Goal: Information Seeking & Learning: Learn about a topic

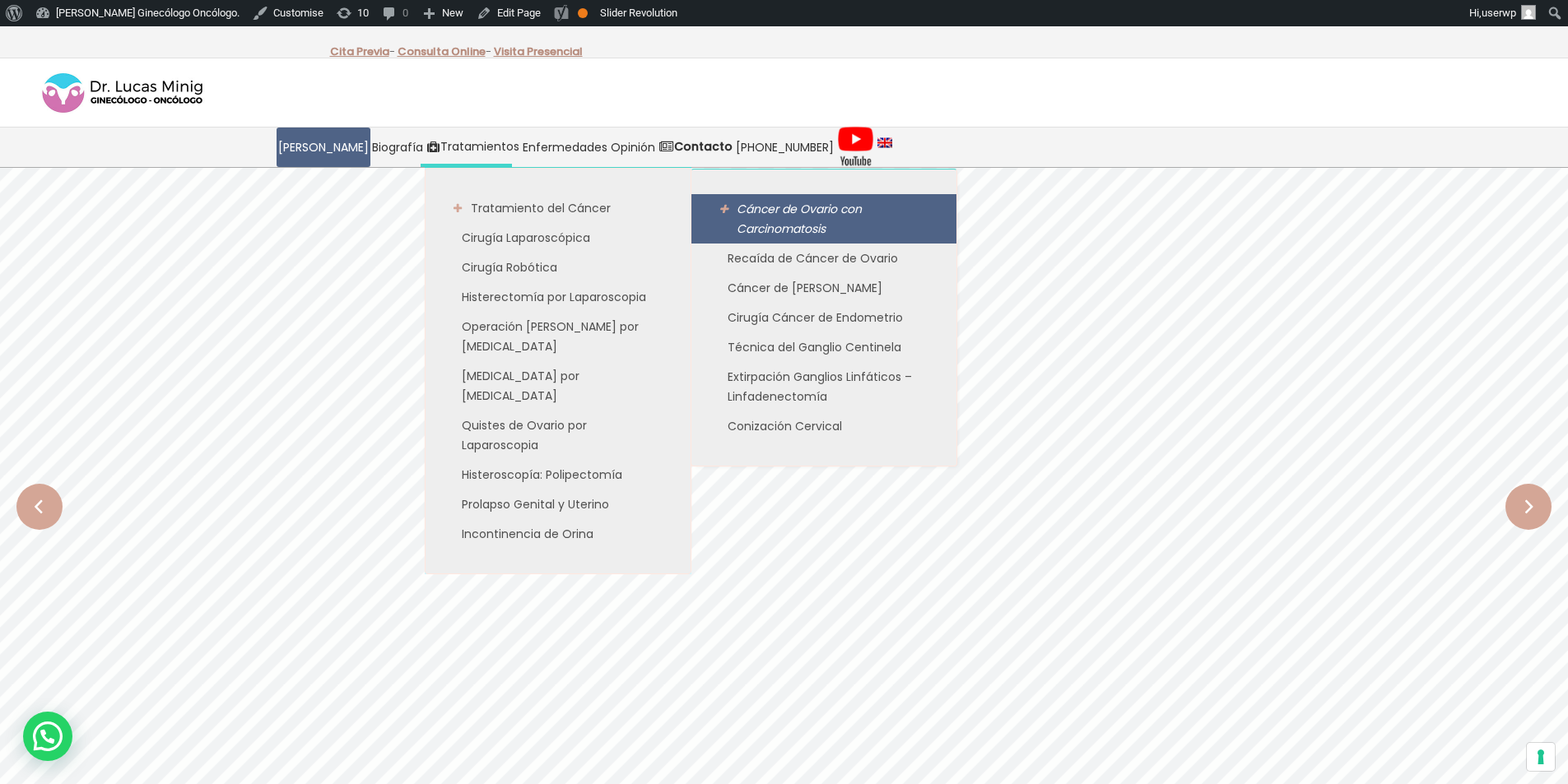
click at [781, 225] on span "Cáncer de Ovario con Carcinomatosis" at bounding box center [799, 219] width 126 height 36
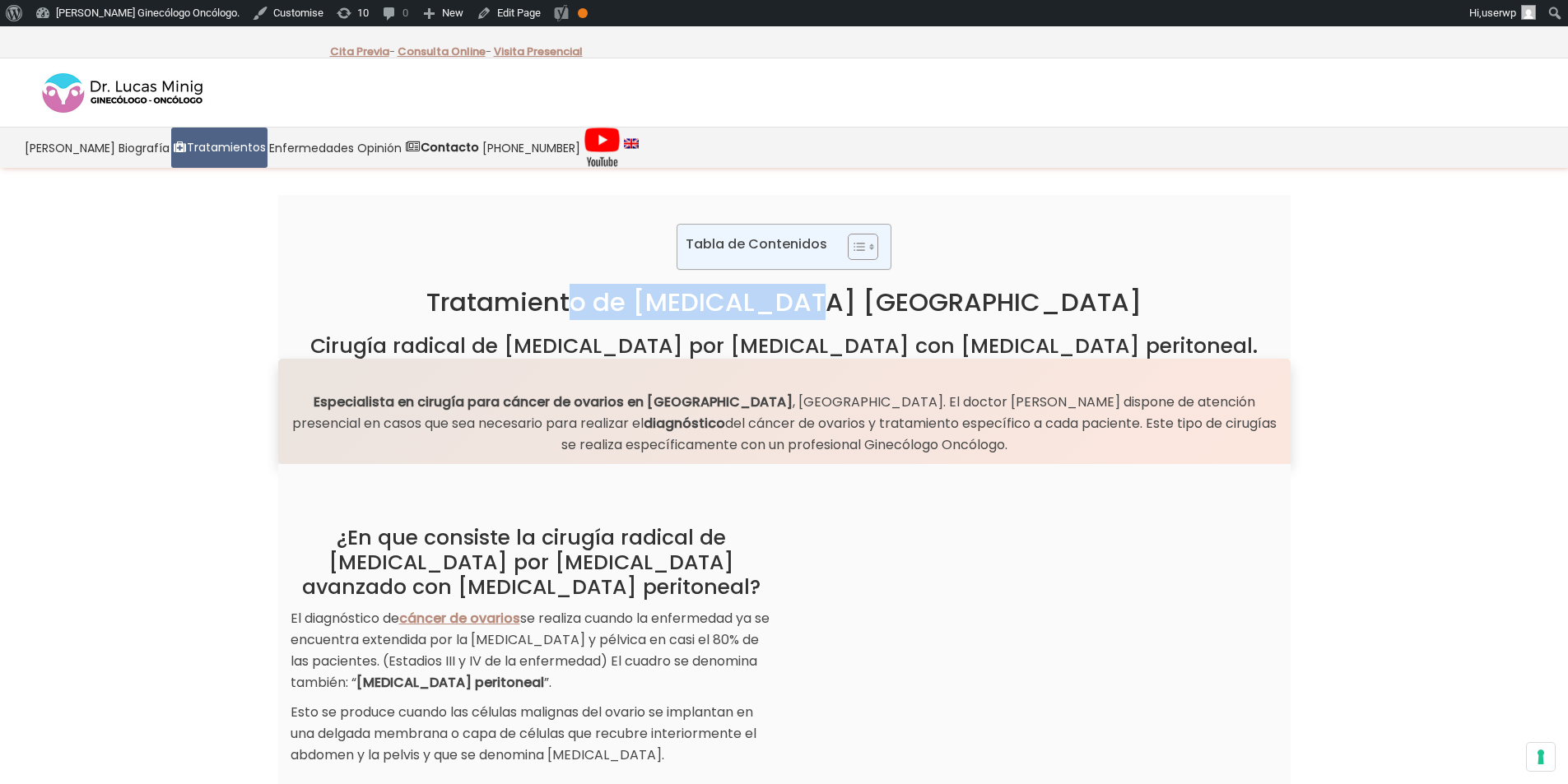
drag, startPoint x: 650, startPoint y: 302, endPoint x: 934, endPoint y: 305, distance: 284.0
click at [934, 304] on h1 "Tratamiento de Cáncer de Ovario Valencia" at bounding box center [784, 302] width 987 height 32
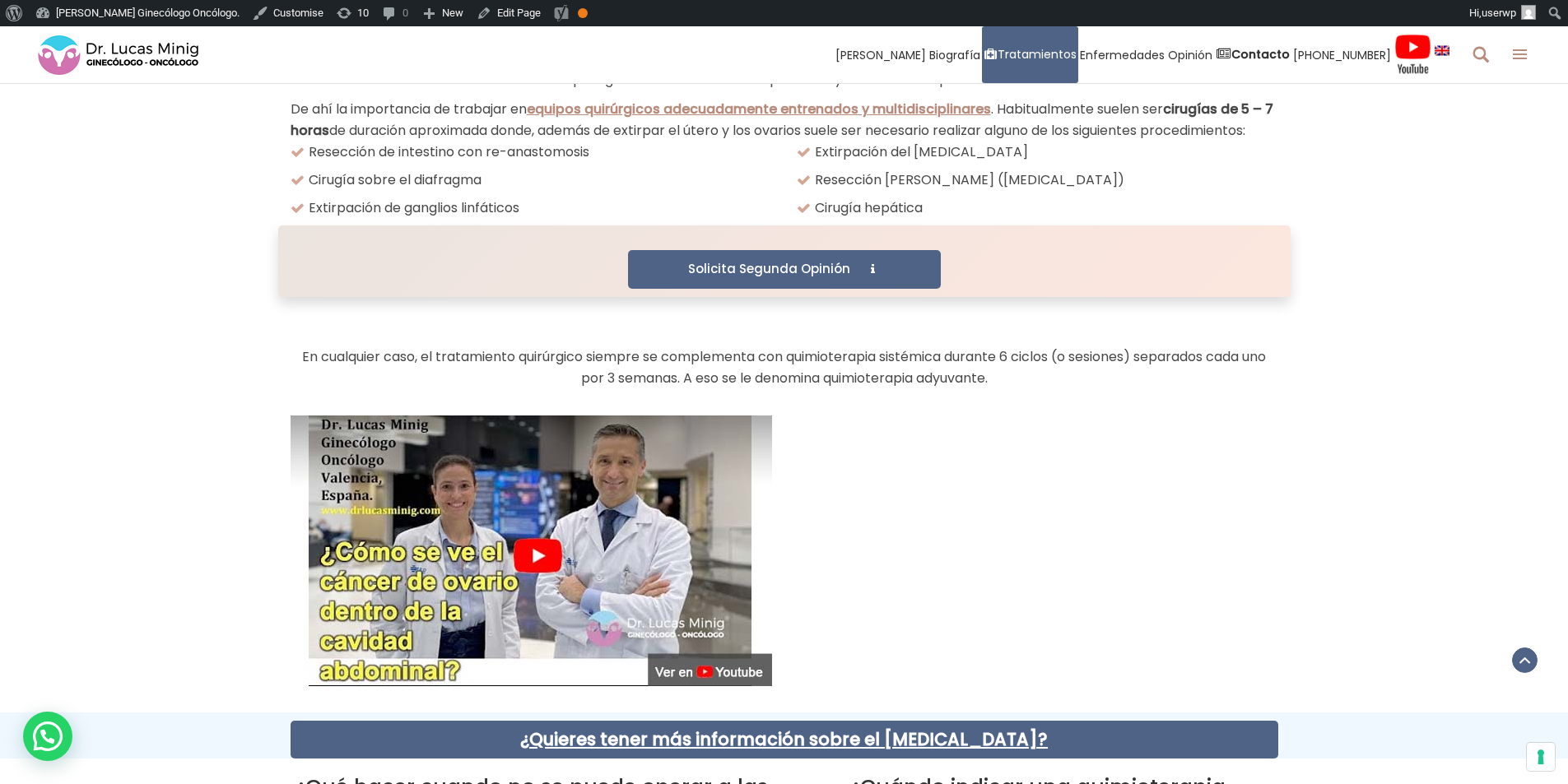
scroll to position [1975, 0]
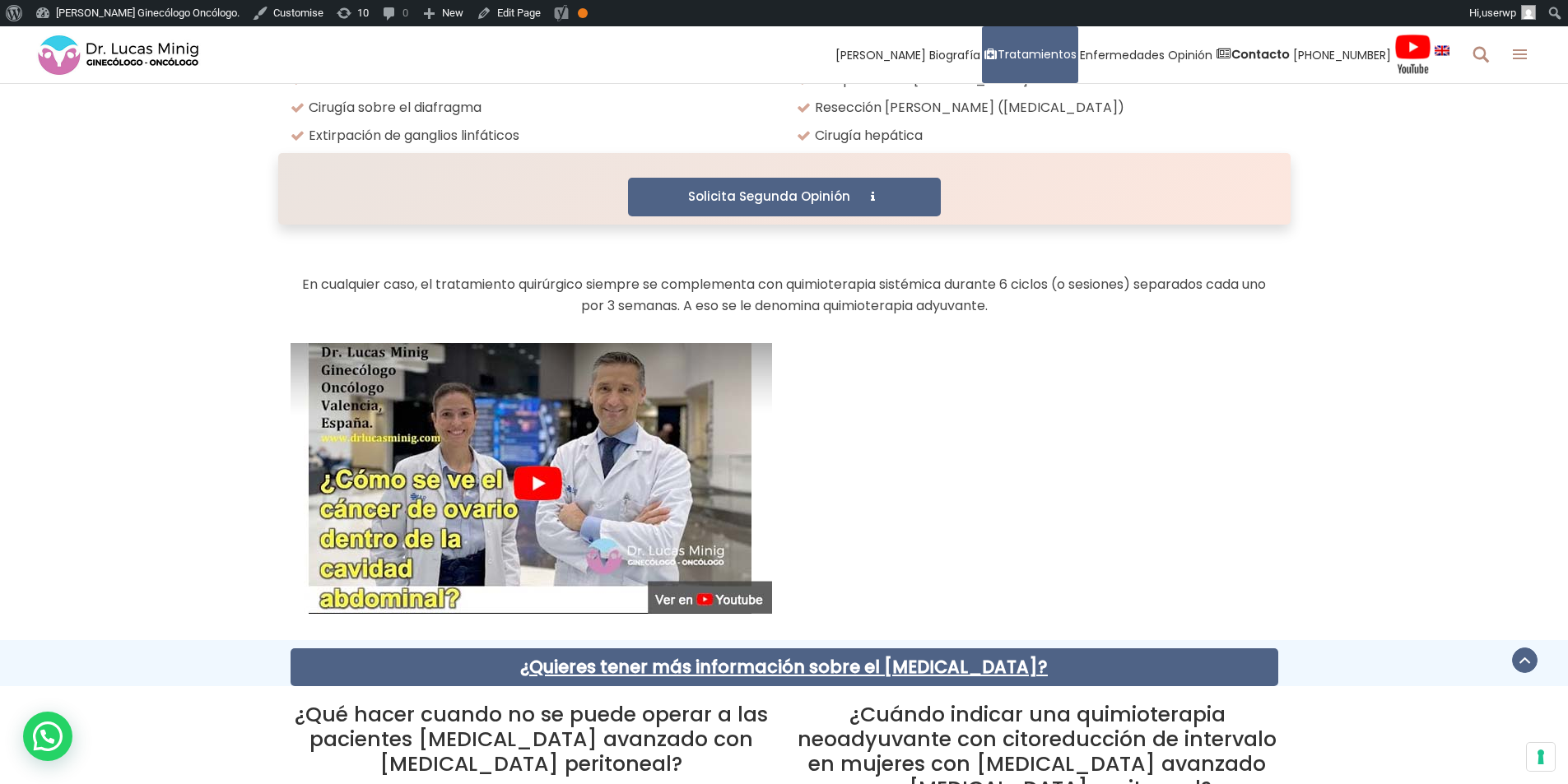
click at [531, 462] on img at bounding box center [531, 479] width 481 height 271
